Goal: Check status

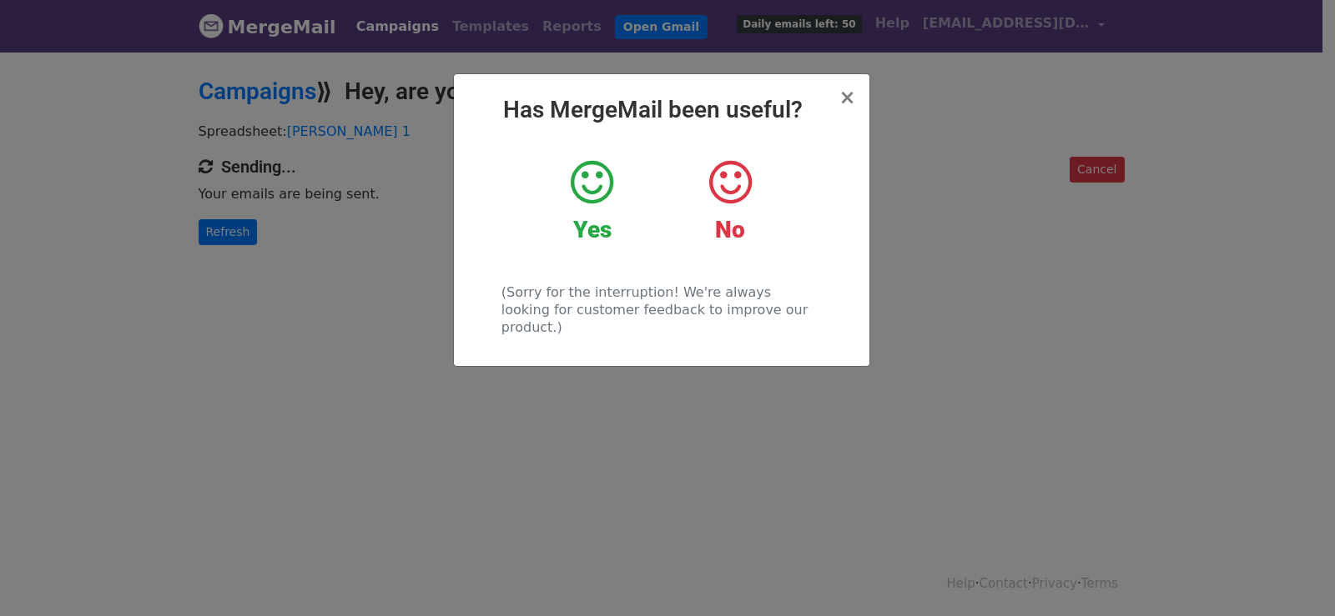
click at [309, 256] on div "× Has MergeMail been useful? Yes No (Sorry for the interruption! We're always l…" at bounding box center [667, 333] width 1335 height 566
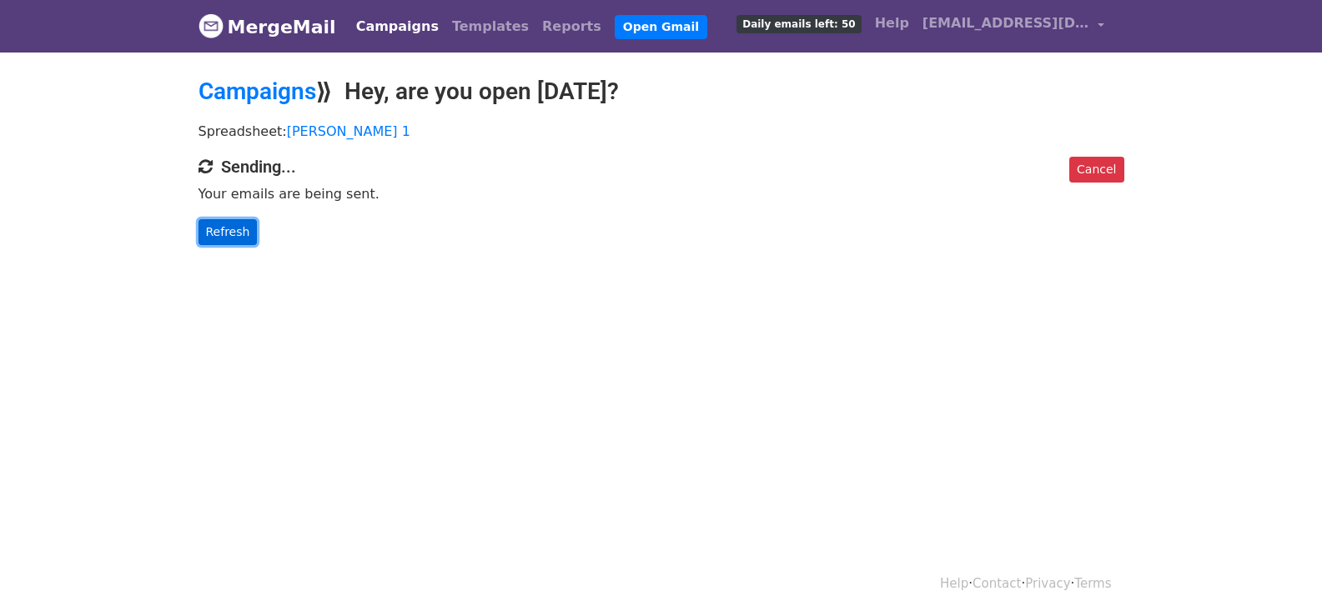
click at [220, 219] on link "Refresh" at bounding box center [228, 232] width 59 height 26
click at [221, 221] on link "Refresh" at bounding box center [228, 232] width 59 height 26
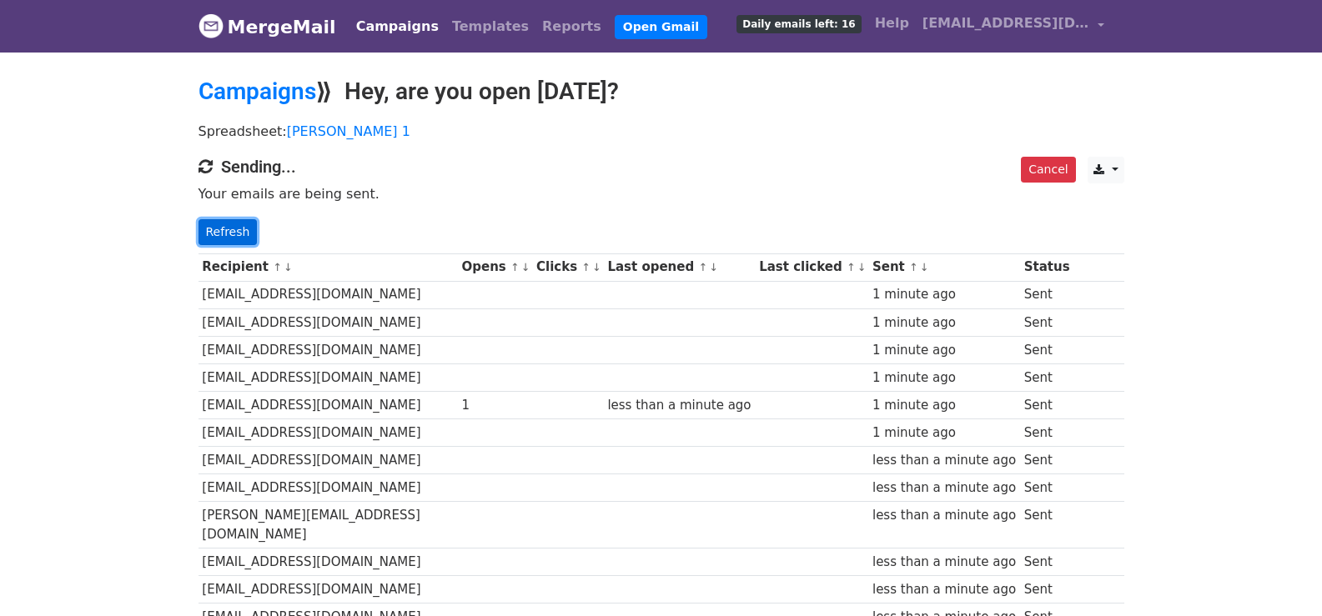
click at [239, 242] on link "Refresh" at bounding box center [228, 232] width 59 height 26
